Goal: Task Accomplishment & Management: Use online tool/utility

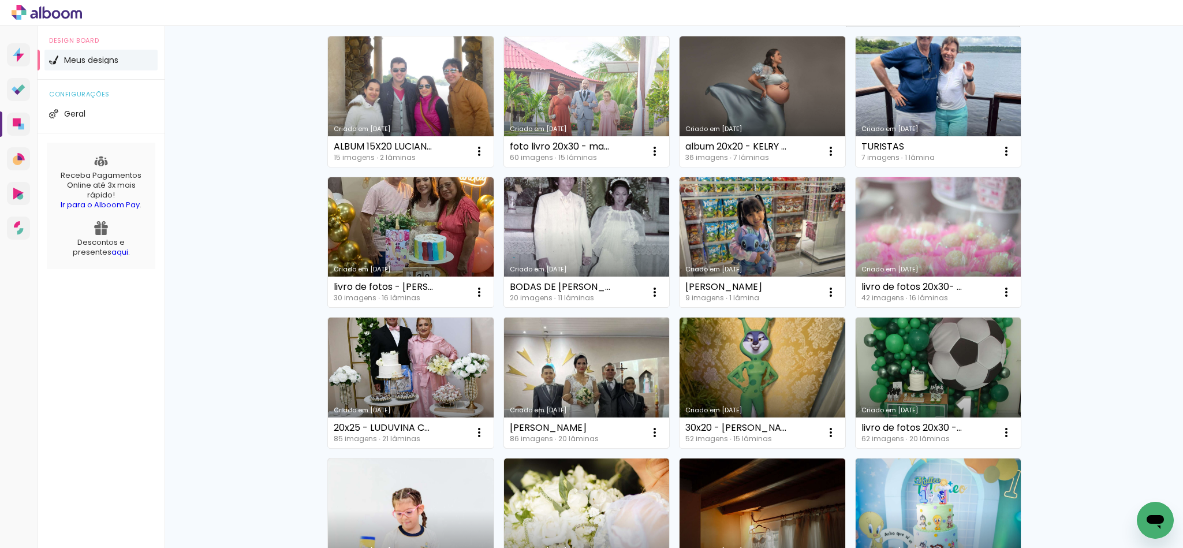
scroll to position [173, 0]
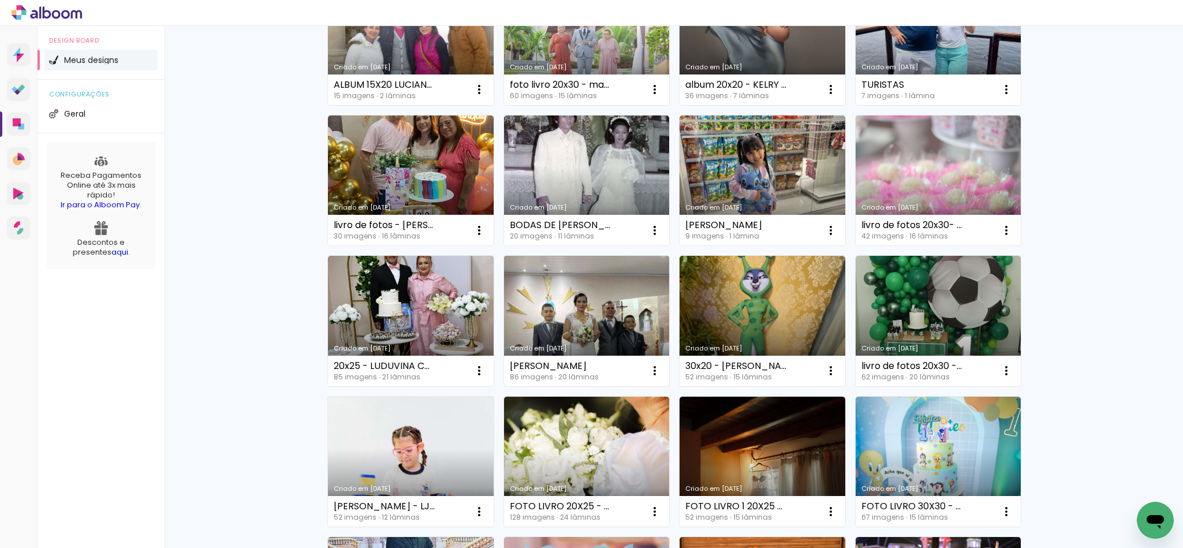
click at [541, 307] on link "Criado em [DATE]" at bounding box center [587, 321] width 166 height 130
click at [0, 0] on neon-animated-pages "Confirmar Cancelar" at bounding box center [0, 0] width 0 height 0
